Goal: Information Seeking & Learning: Learn about a topic

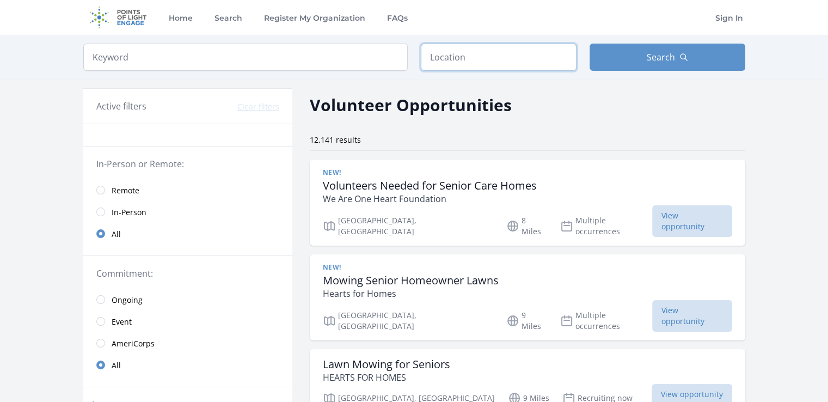
click at [472, 59] on input "text" at bounding box center [499, 57] width 156 height 27
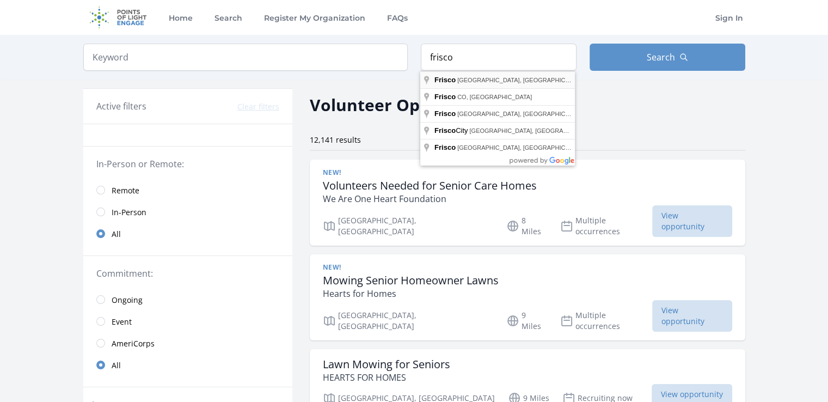
type input "Frisco, TX, USA"
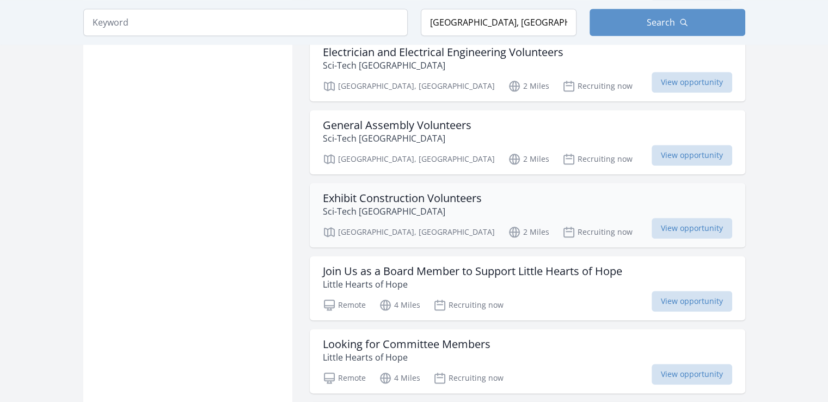
scroll to position [1253, 0]
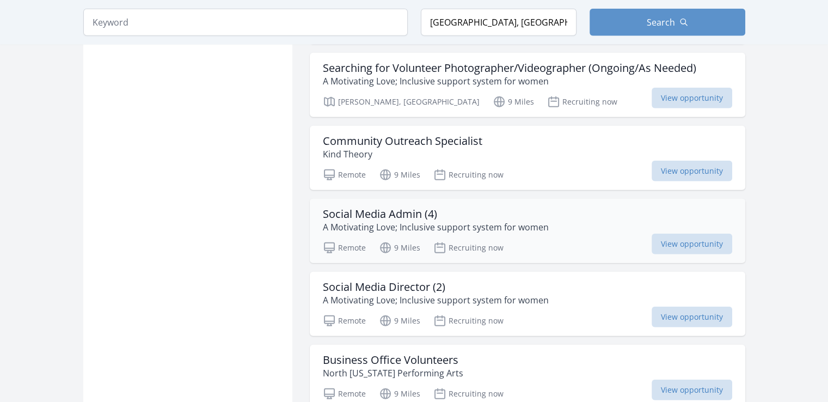
scroll to position [2832, 0]
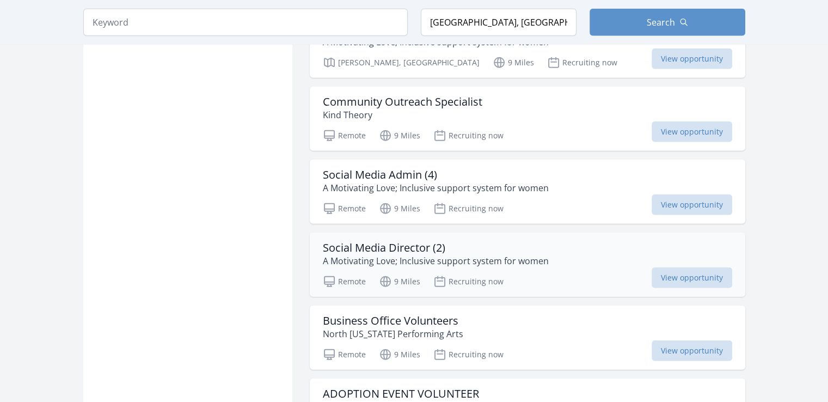
scroll to position [2995, 0]
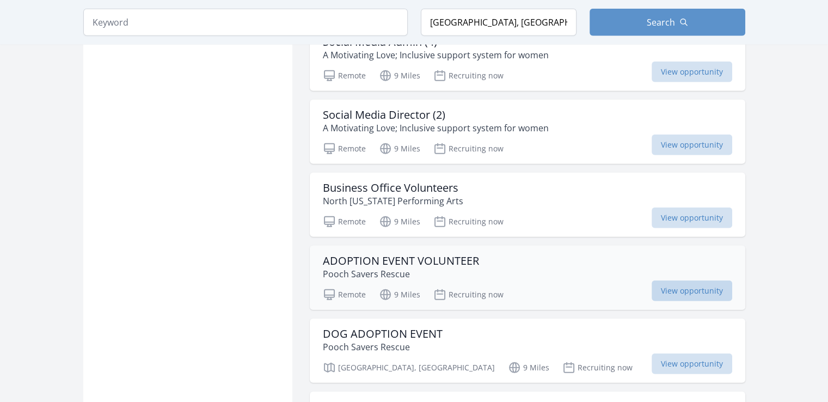
drag, startPoint x: 697, startPoint y: 190, endPoint x: 688, endPoint y: 188, distance: 8.9
click at [697, 280] on span "View opportunity" at bounding box center [692, 290] width 81 height 21
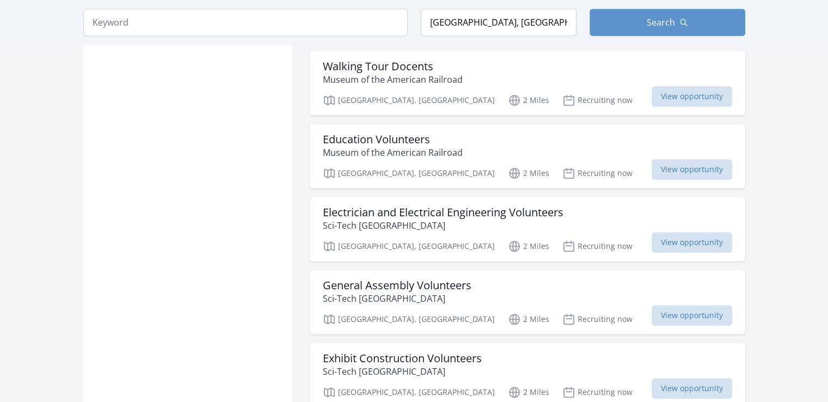
scroll to position [0, 0]
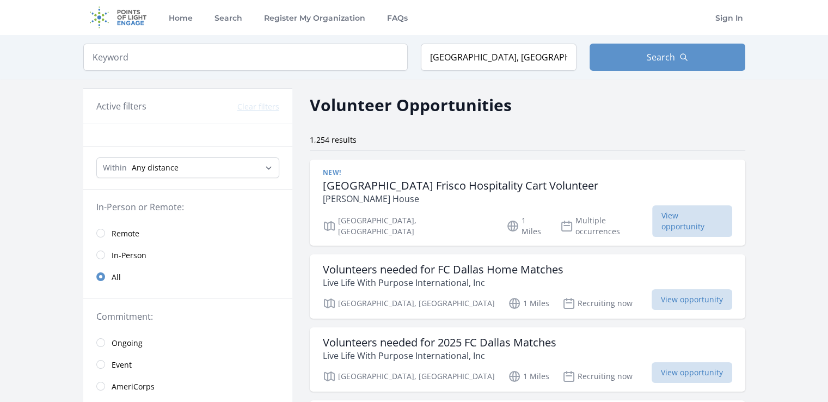
scroll to position [2832, 0]
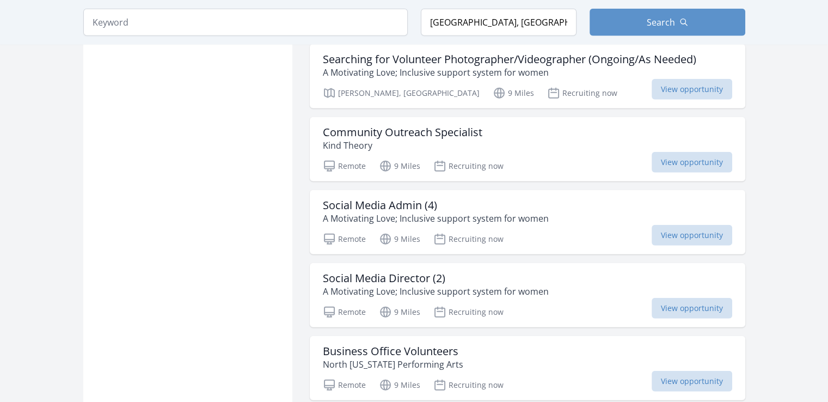
scroll to position [1361, 0]
